Goal: Navigation & Orientation: Understand site structure

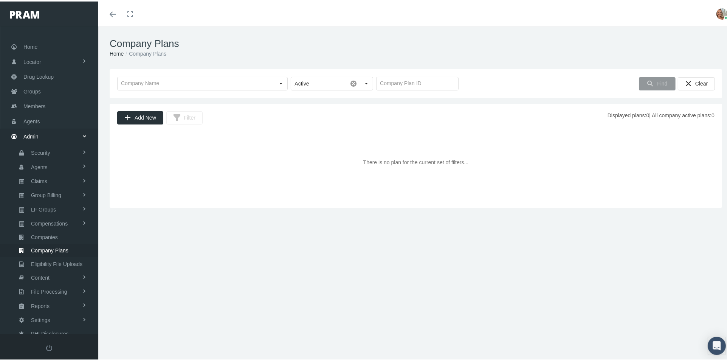
scroll to position [3, 0]
click at [24, 101] on span "Members" at bounding box center [34, 102] width 22 height 14
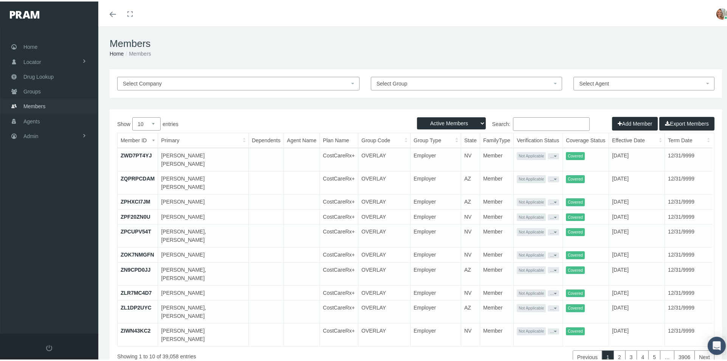
click at [51, 103] on link "Members" at bounding box center [49, 104] width 98 height 15
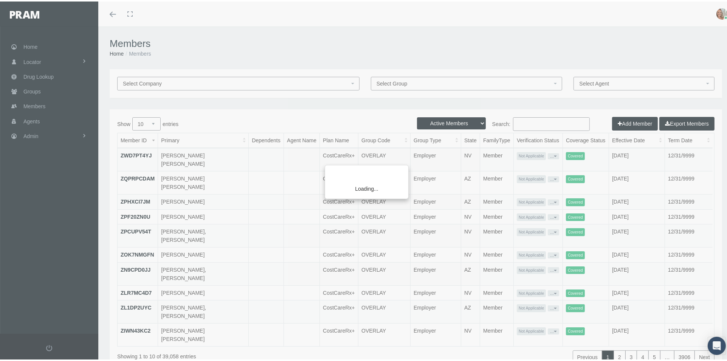
click at [36, 88] on div "Loading..." at bounding box center [363, 180] width 727 height 361
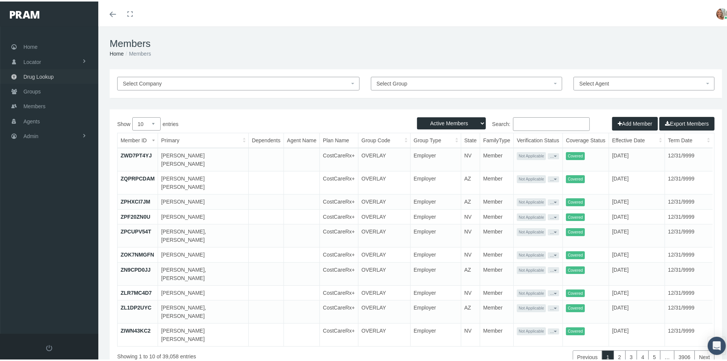
click at [47, 75] on span "Drug Lookup" at bounding box center [38, 75] width 30 height 14
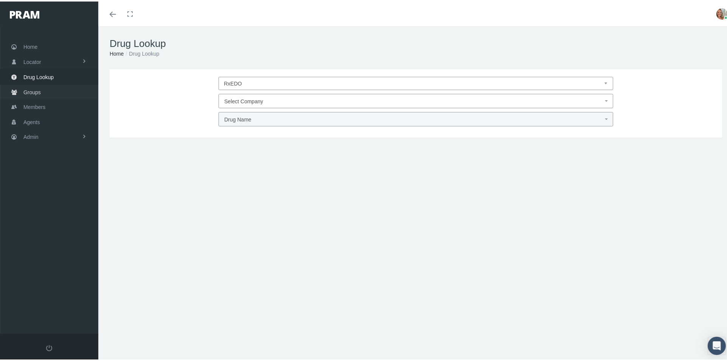
click at [39, 94] on span "Groups" at bounding box center [31, 91] width 17 height 14
